Goal: Use online tool/utility: Utilize a website feature to perform a specific function

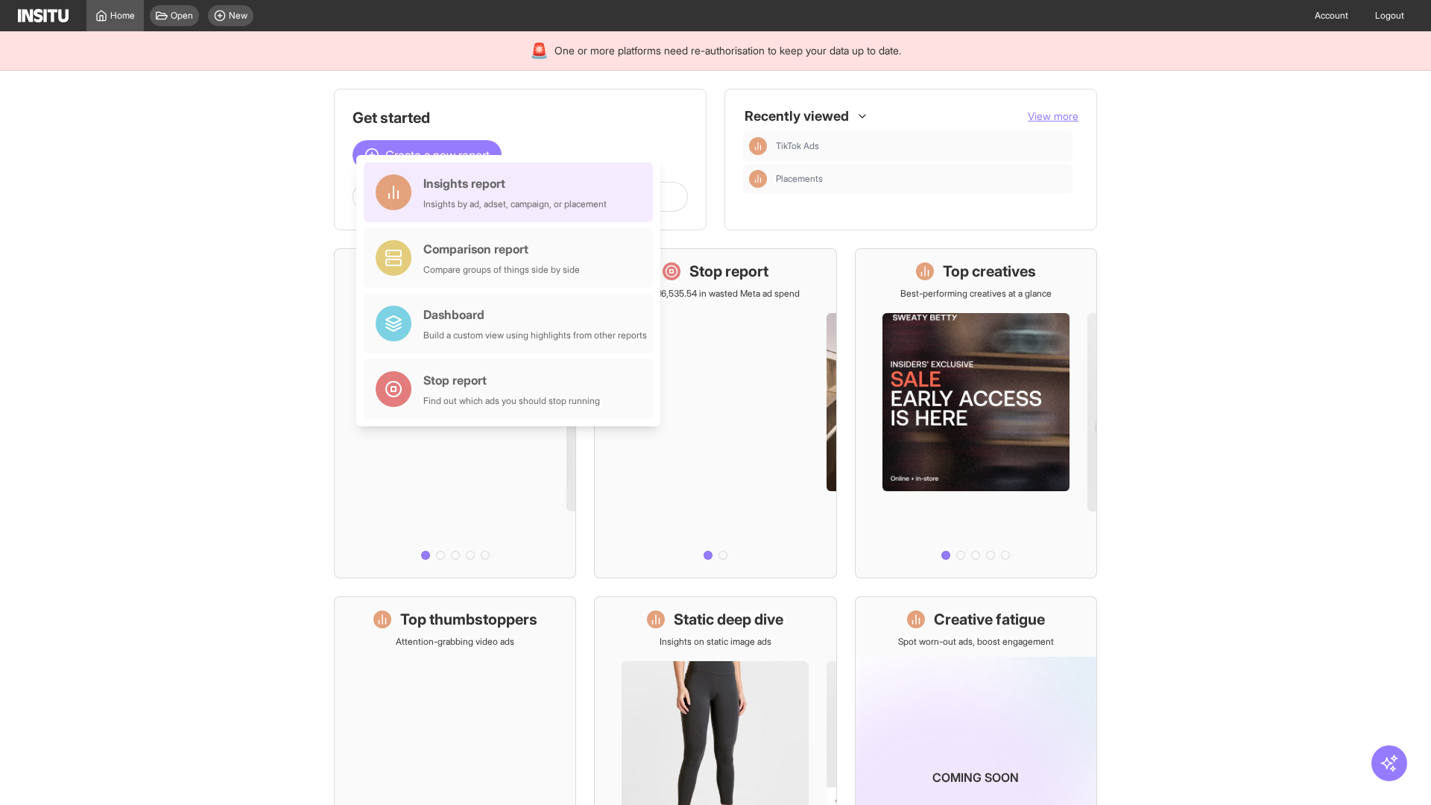
click at [512, 192] on div "Insights report Insights by ad, adset, campaign, or placement" at bounding box center [514, 192] width 183 height 36
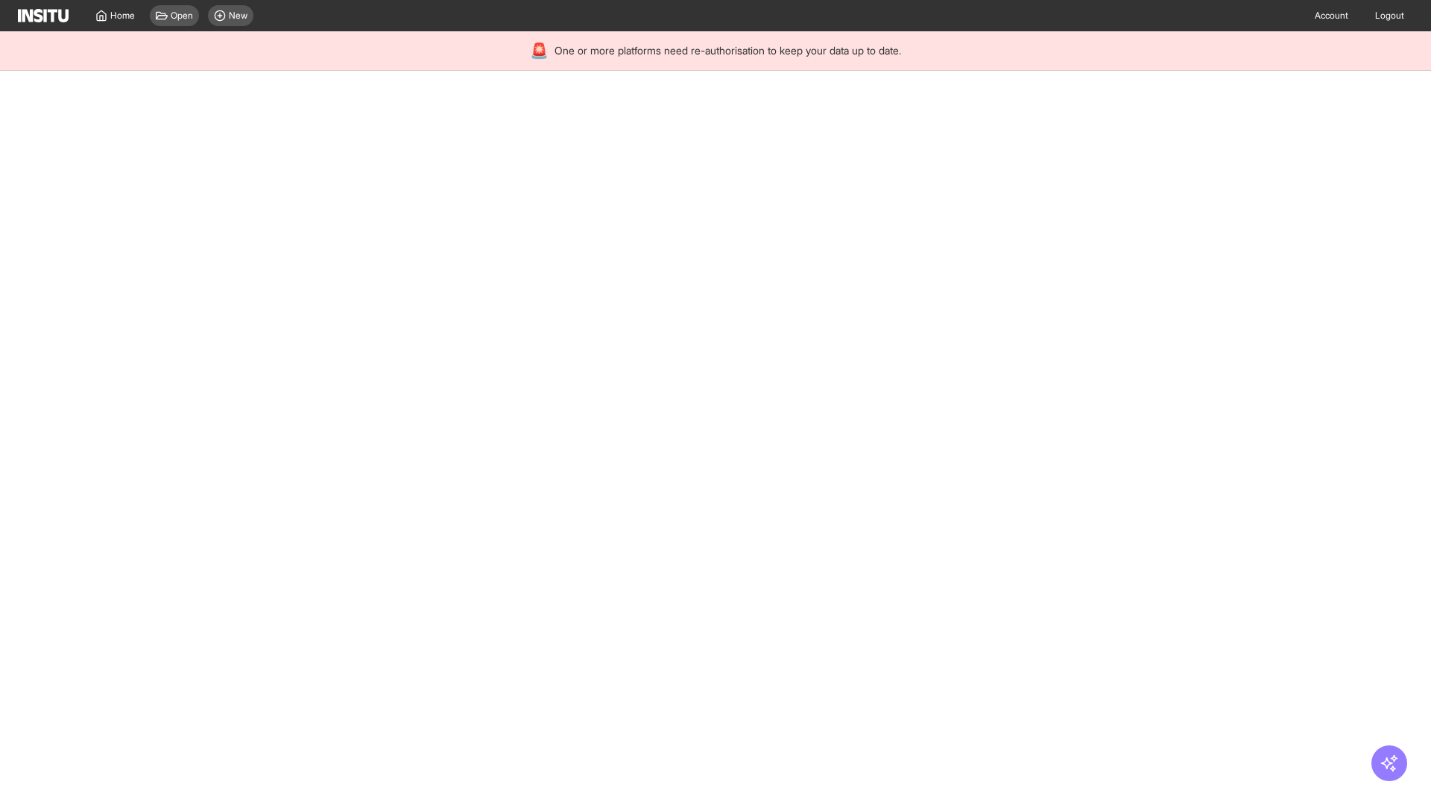
select select "**"
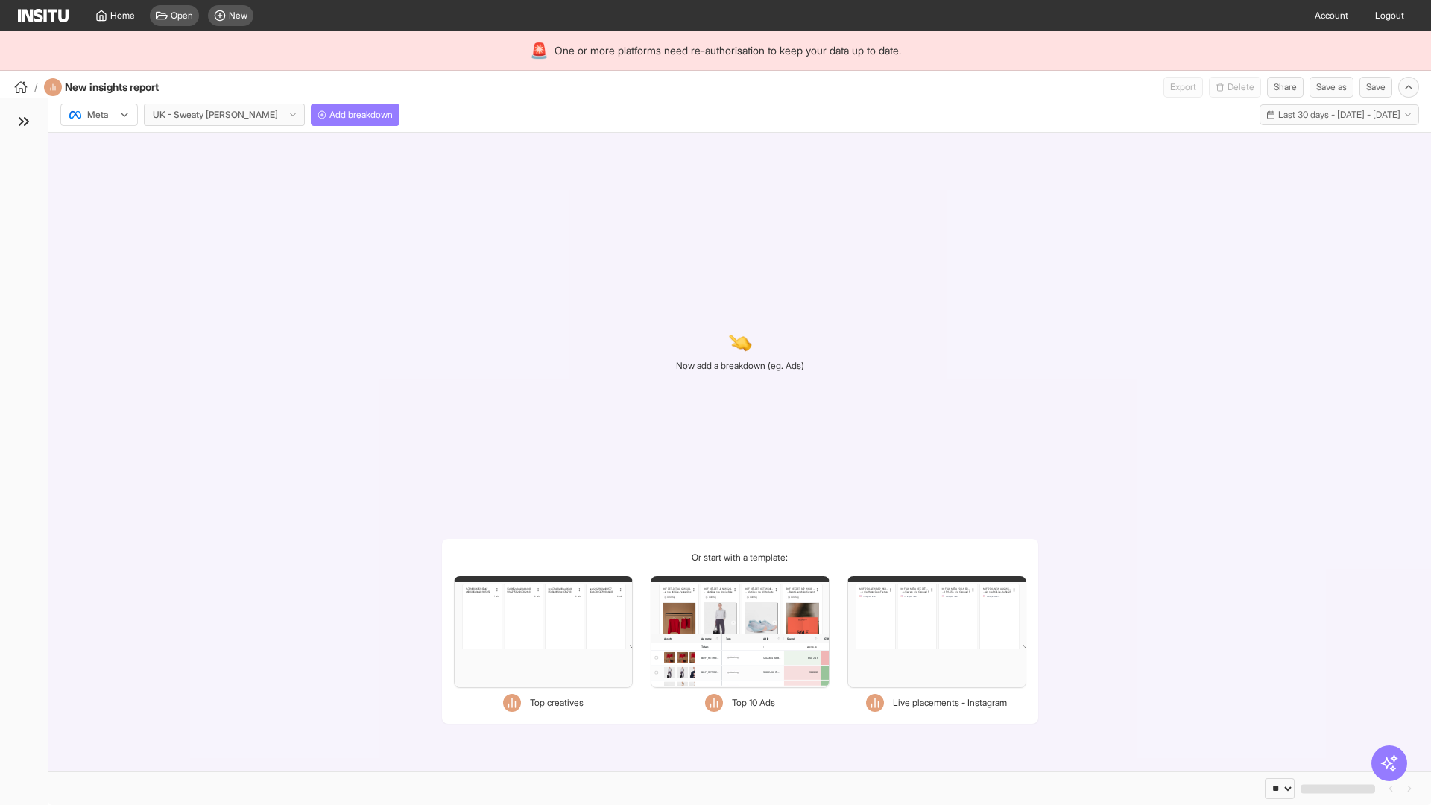
click at [99, 115] on div at bounding box center [89, 114] width 42 height 15
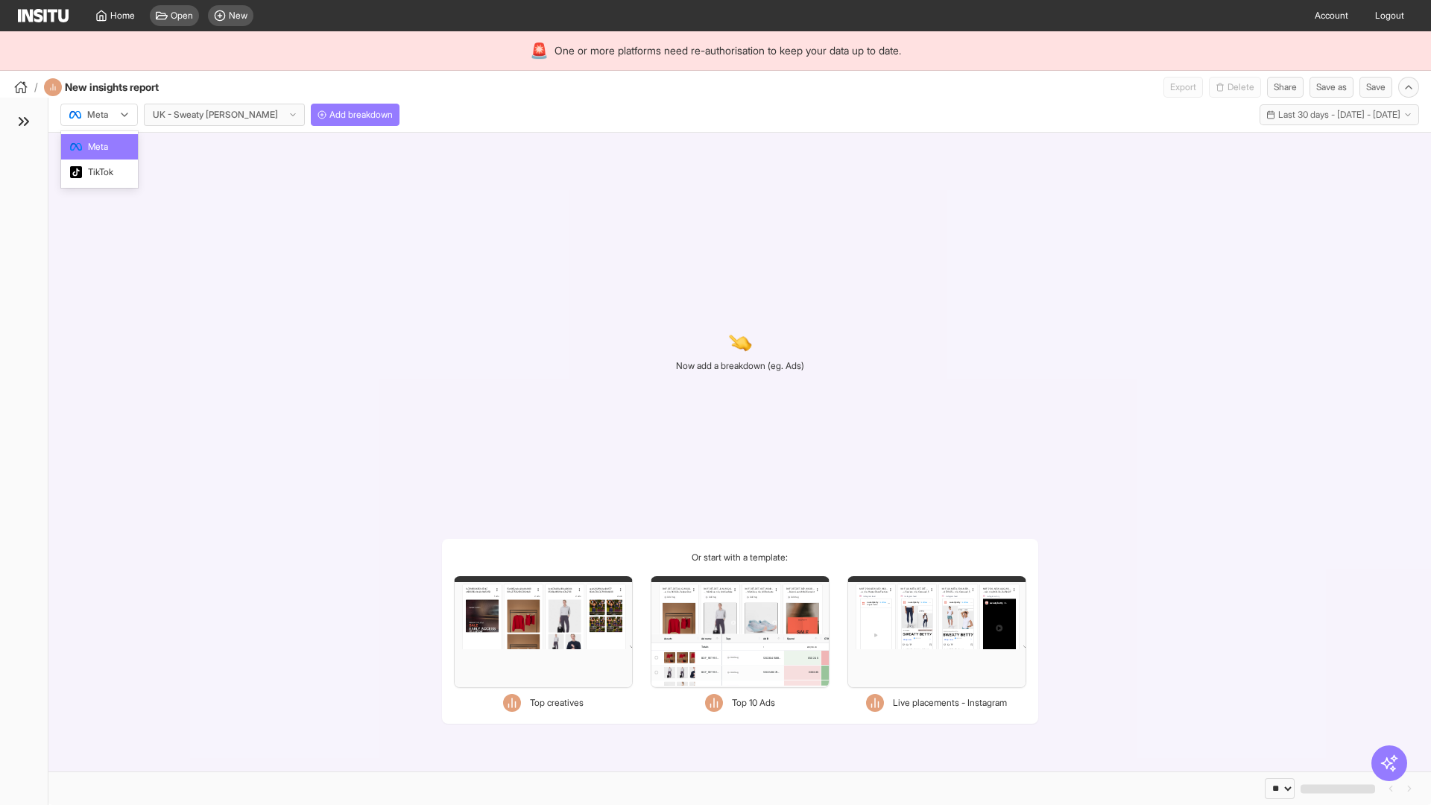
click at [98, 147] on span "Meta" at bounding box center [98, 146] width 20 height 13
click at [329, 115] on span "Add breakdown" at bounding box center [360, 115] width 63 height 12
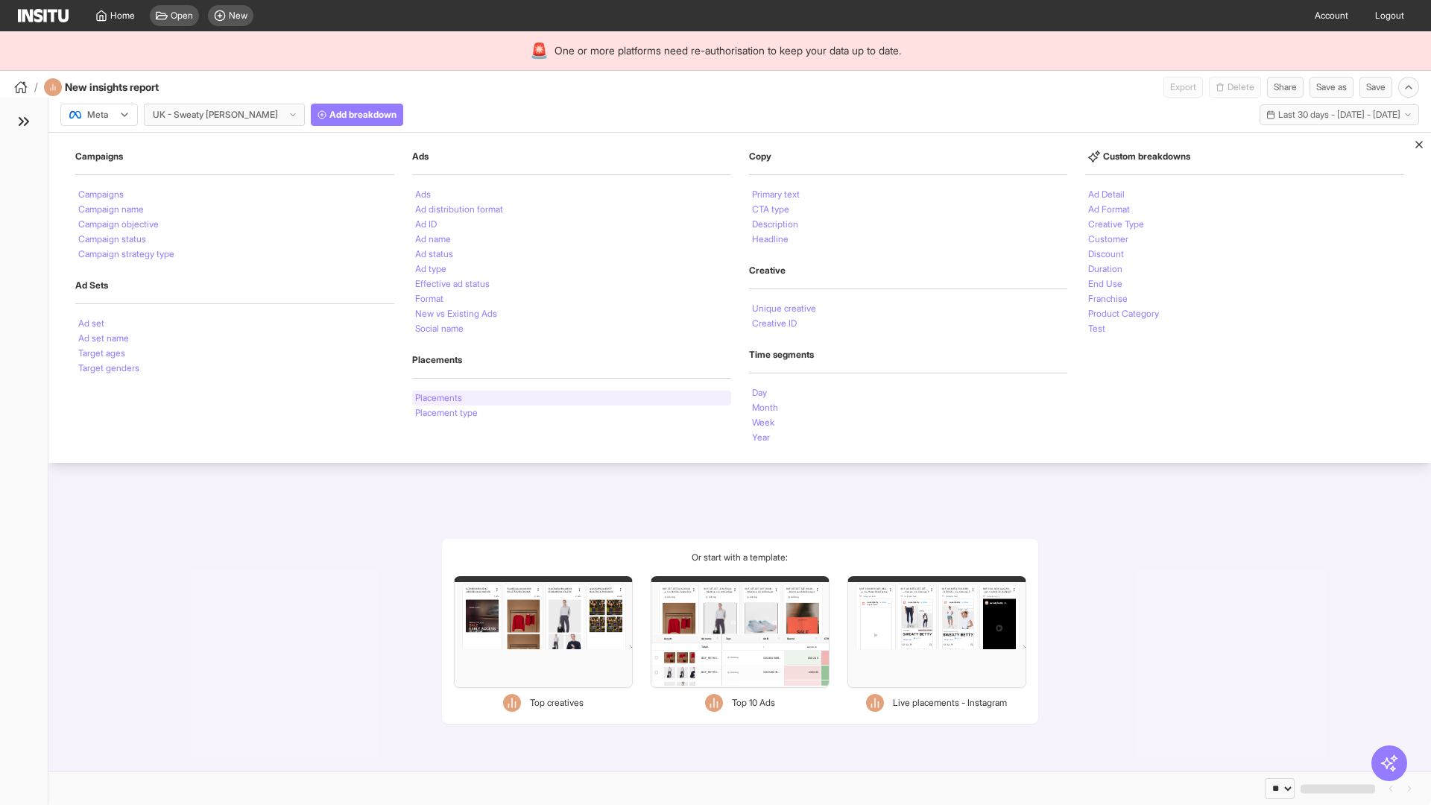
click at [440, 398] on li "Placements" at bounding box center [438, 397] width 47 height 9
